Goal: Find specific page/section: Find specific page/section

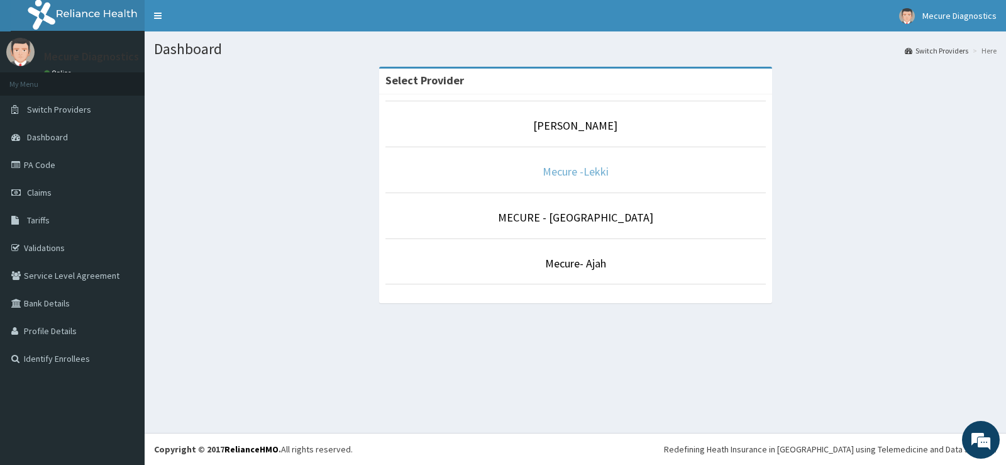
drag, startPoint x: 0, startPoint y: 0, endPoint x: 554, endPoint y: 174, distance: 580.7
click at [554, 174] on link "Mecure -Lekki" at bounding box center [576, 171] width 66 height 14
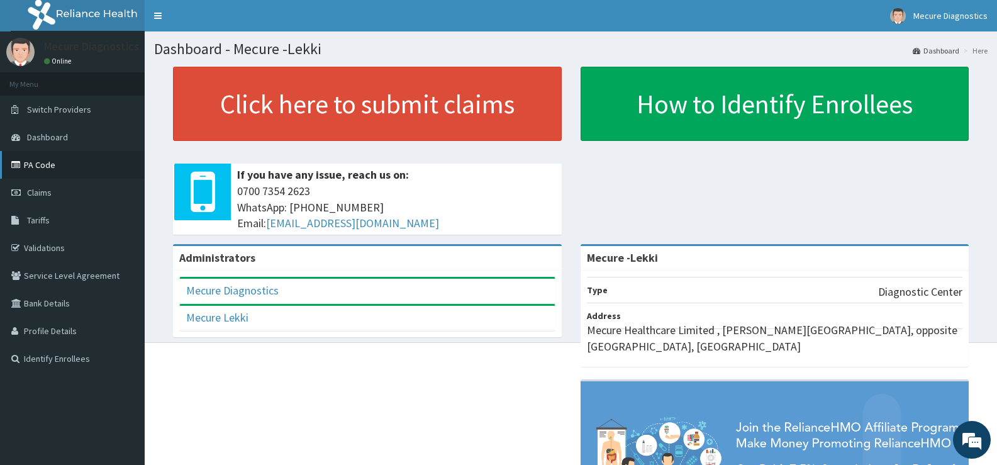
click at [50, 165] on link "PA Code" at bounding box center [72, 165] width 145 height 28
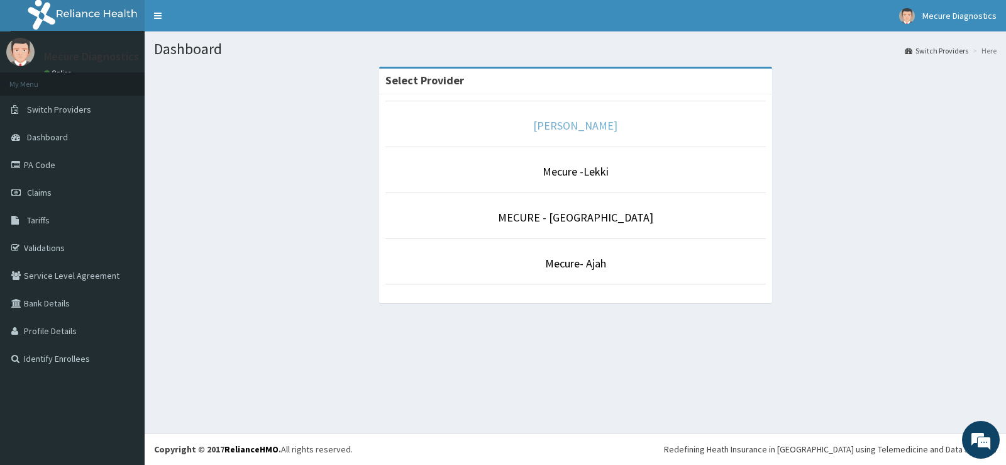
click at [596, 124] on link "[PERSON_NAME]" at bounding box center [575, 125] width 84 height 14
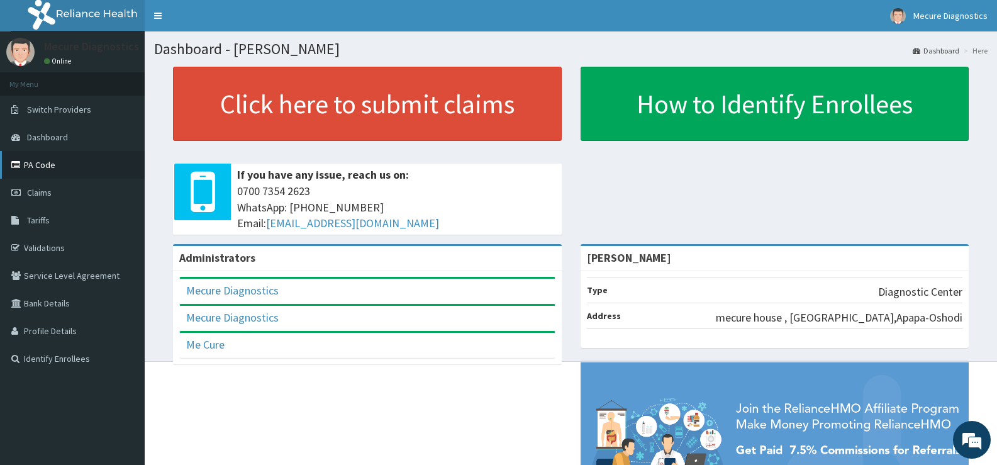
click at [61, 160] on link "PA Code" at bounding box center [72, 165] width 145 height 28
